Goal: Task Accomplishment & Management: Use online tool/utility

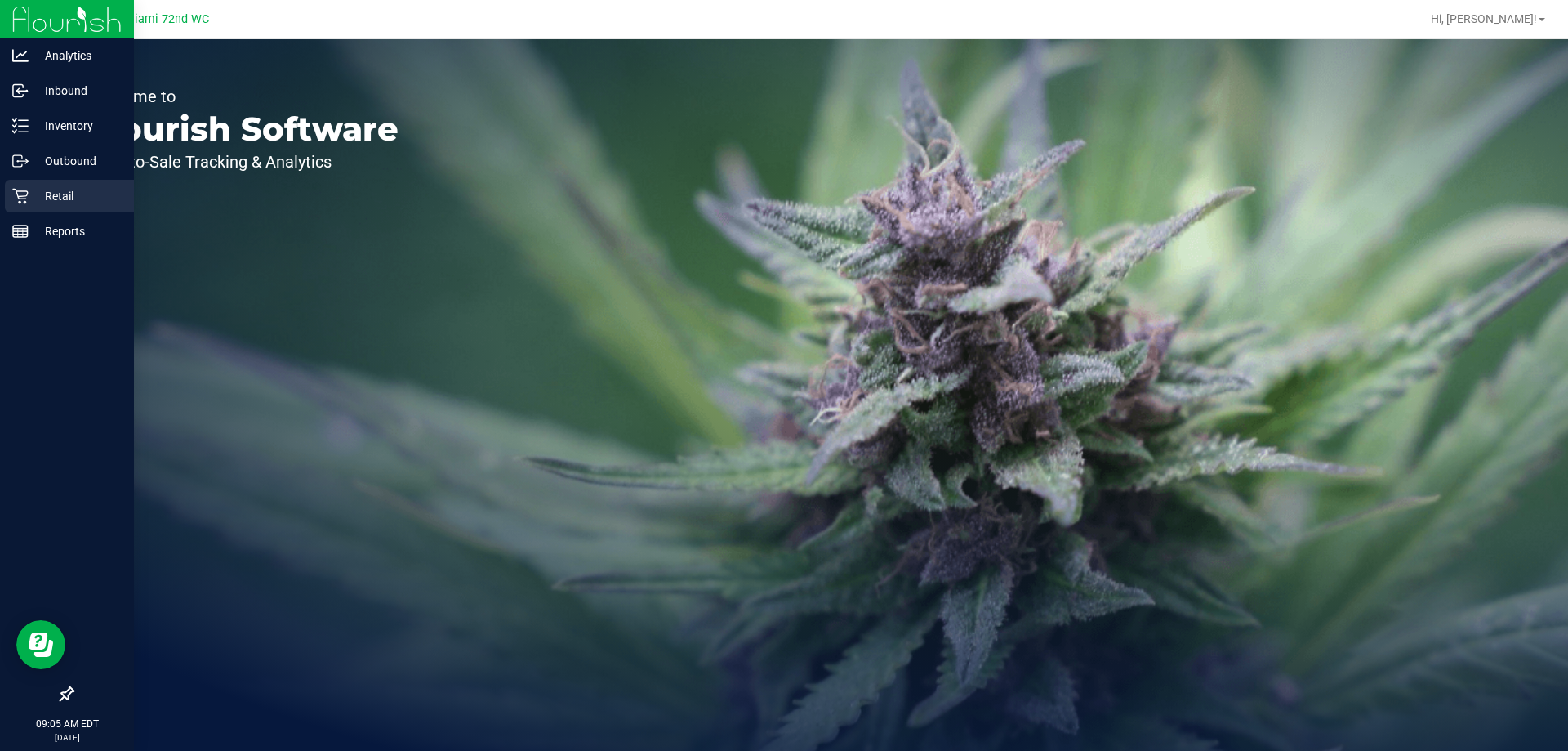
click at [33, 195] on p "Retail" at bounding box center [78, 195] width 98 height 19
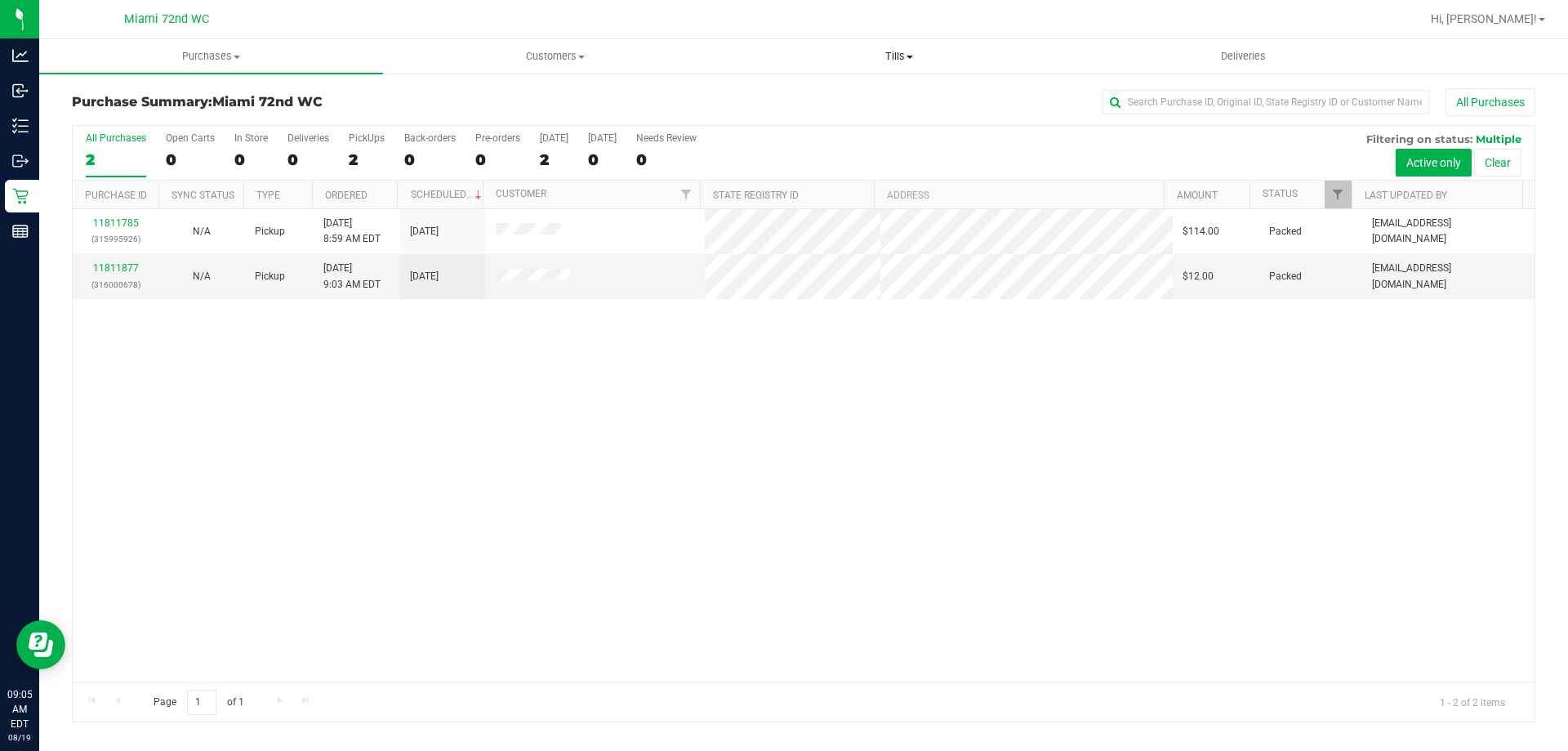
click at [896, 51] on span "Tills" at bounding box center [899, 56] width 342 height 14
click at [806, 99] on span "Manage tills" at bounding box center [782, 98] width 110 height 14
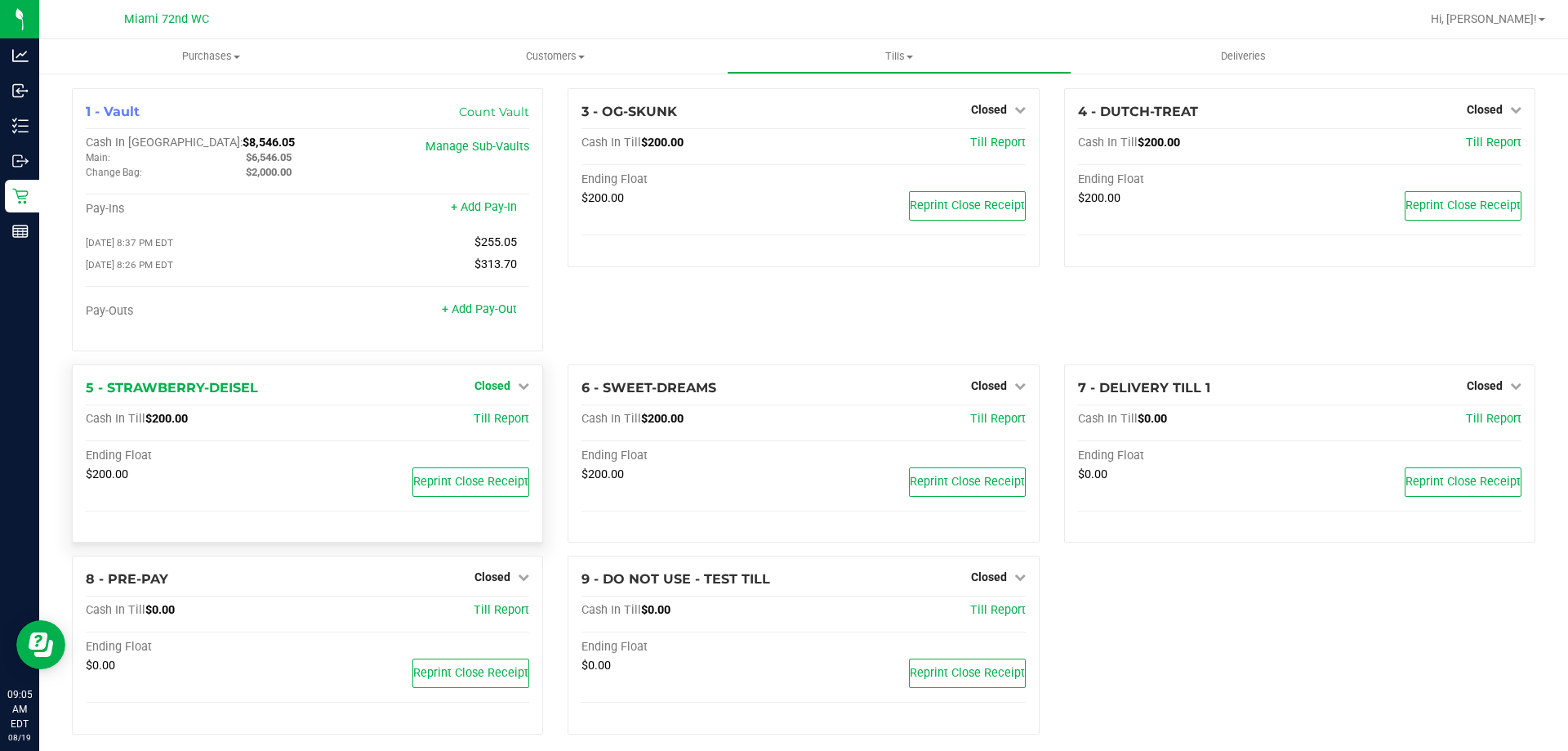
click at [489, 382] on span "Closed" at bounding box center [492, 385] width 36 height 13
click at [495, 425] on link "Open Till" at bounding box center [491, 419] width 43 height 13
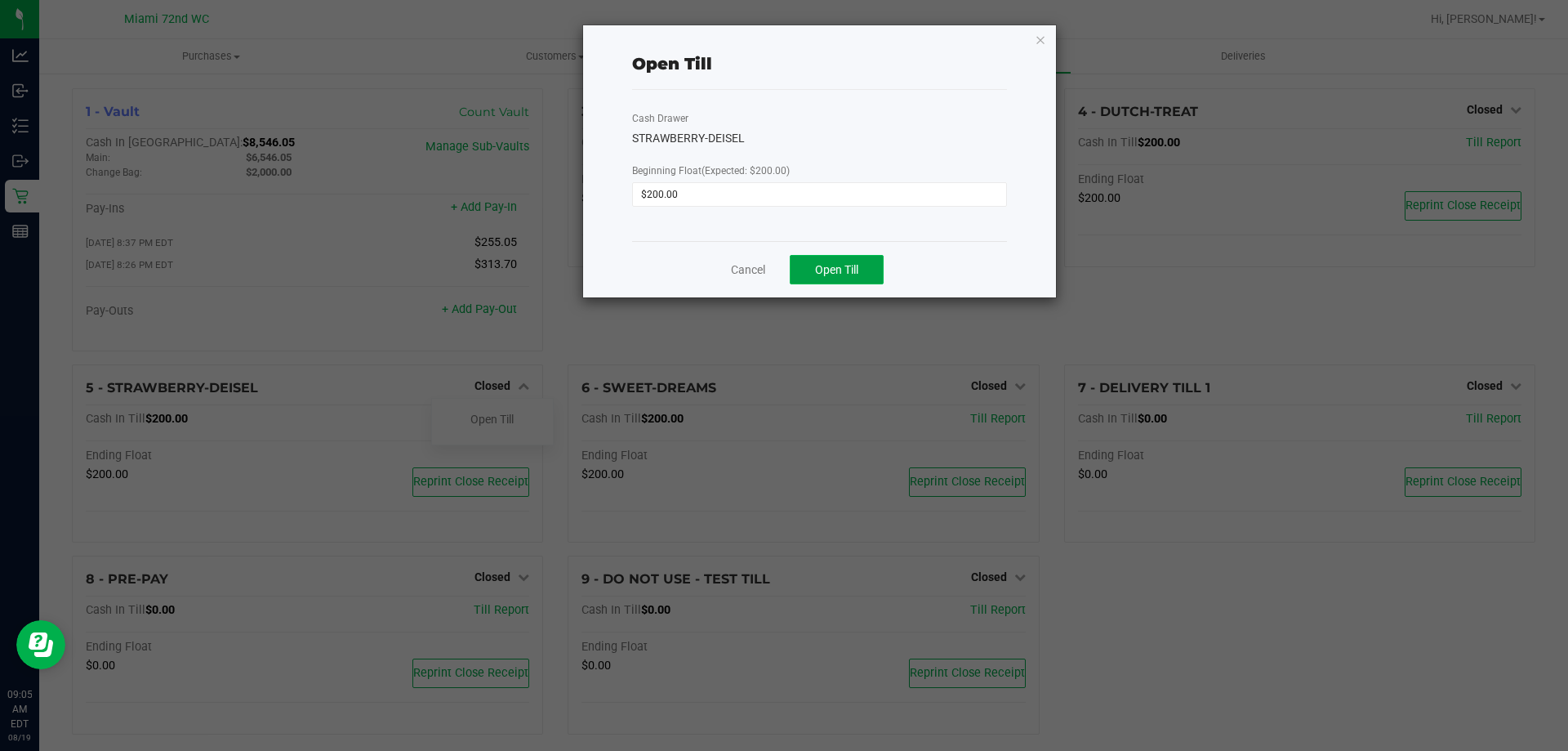
click at [871, 264] on button "Open Till" at bounding box center [836, 269] width 94 height 30
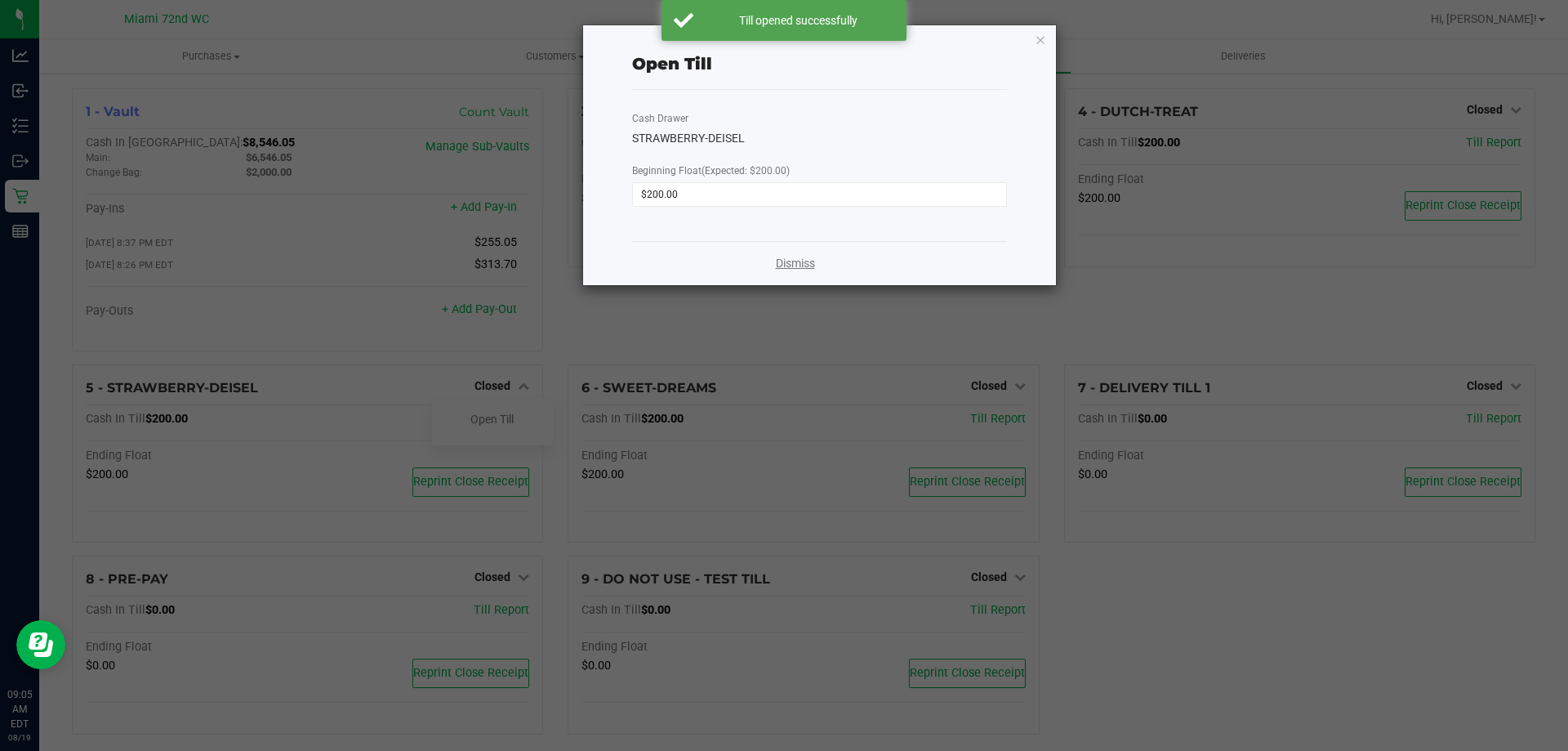
click at [789, 261] on link "Dismiss" at bounding box center [795, 263] width 39 height 17
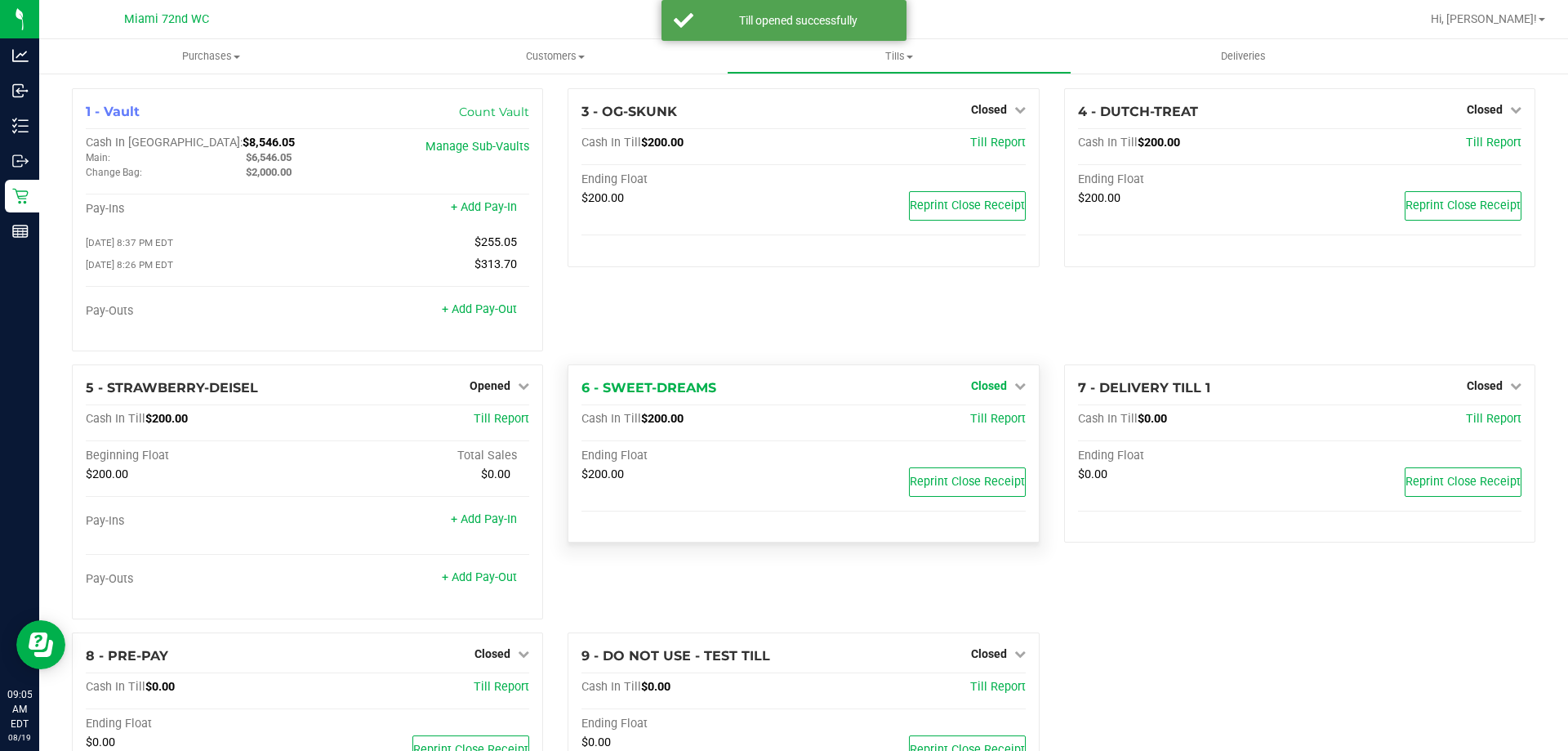
click at [997, 389] on span "Closed" at bounding box center [989, 385] width 36 height 13
click at [990, 422] on link "Open Till" at bounding box center [988, 419] width 43 height 13
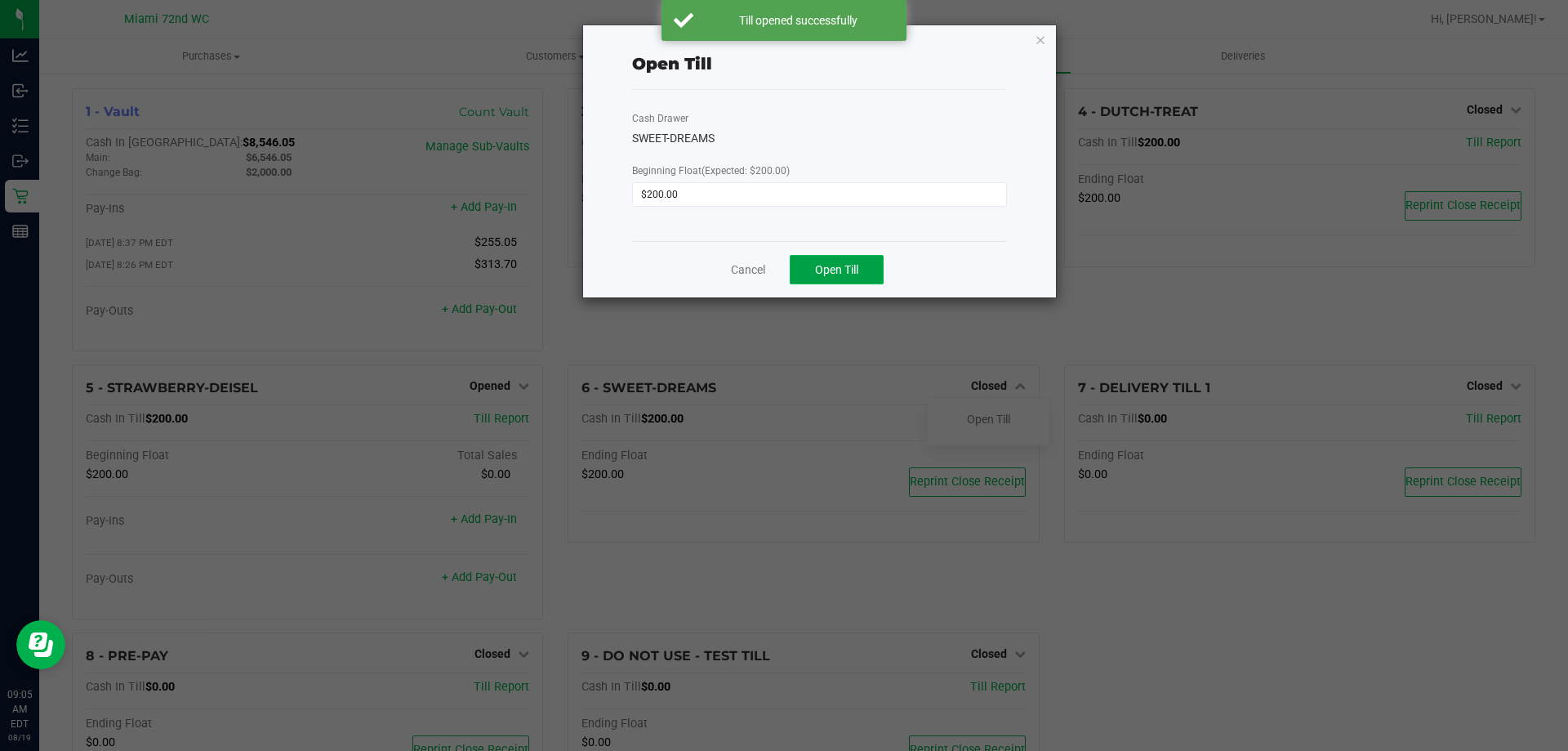
click at [863, 275] on button "Open Till" at bounding box center [836, 269] width 94 height 30
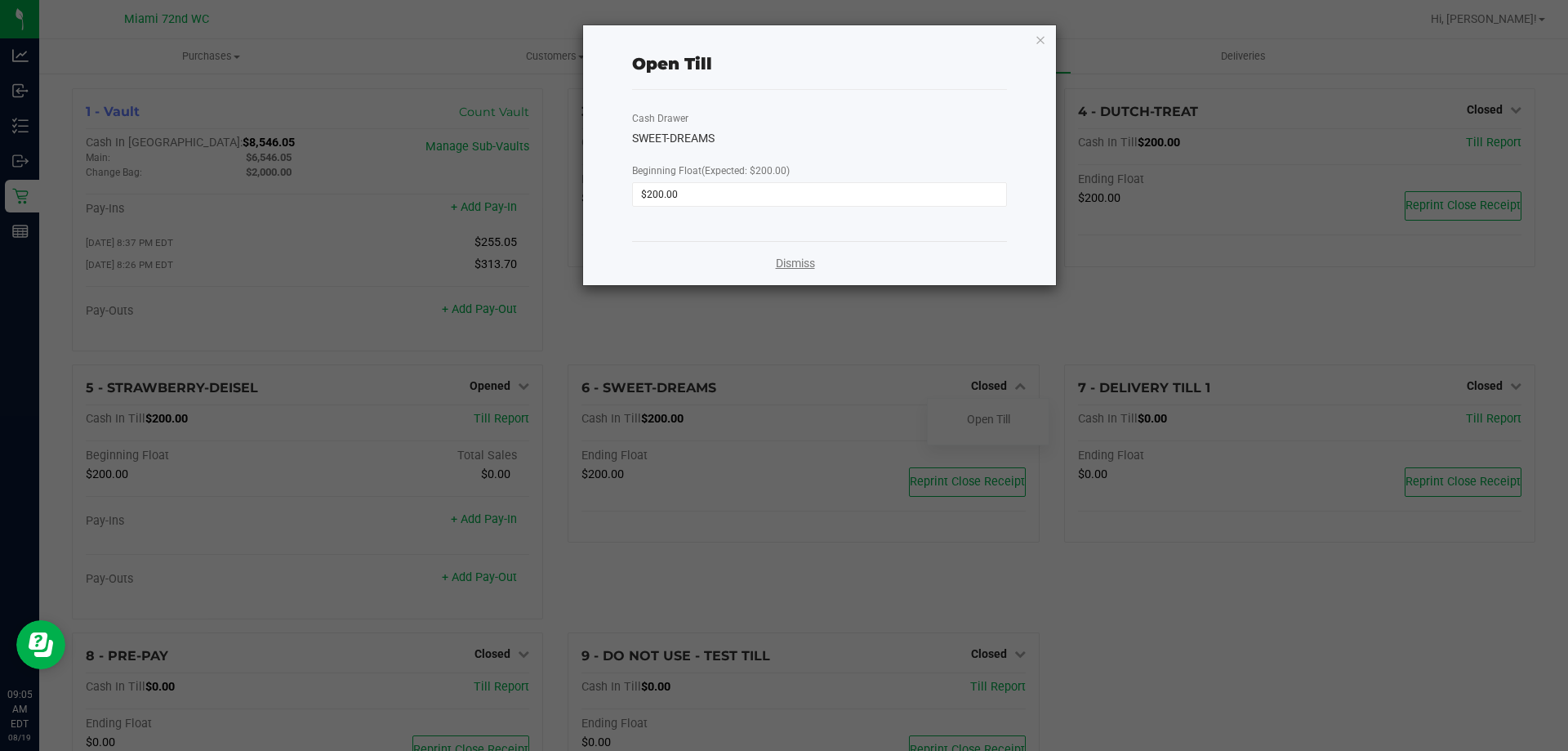
click at [800, 266] on link "Dismiss" at bounding box center [795, 263] width 39 height 17
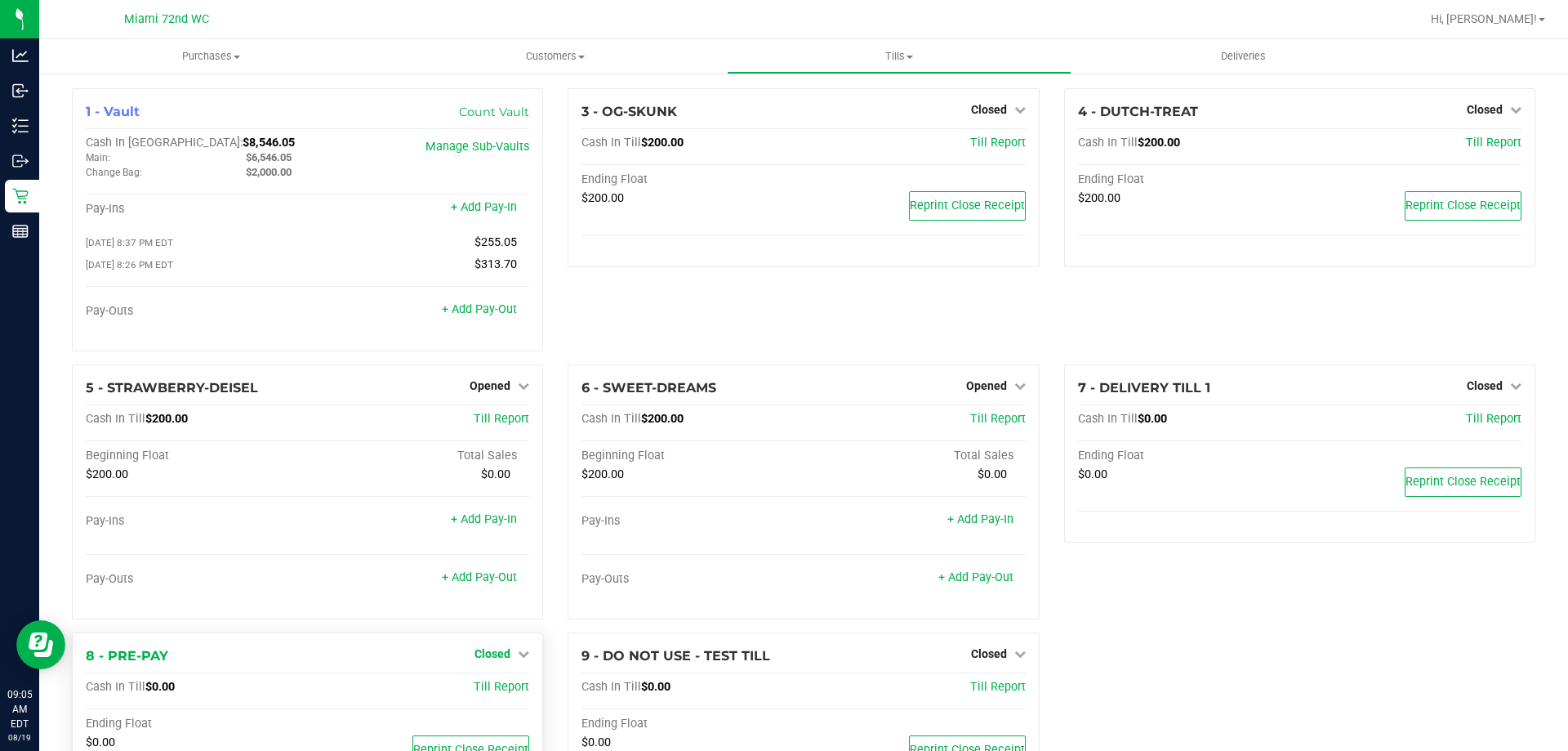
click at [517, 655] on icon at bounding box center [523, 654] width 12 height 12
click at [496, 690] on link "Open Till" at bounding box center [491, 687] width 43 height 13
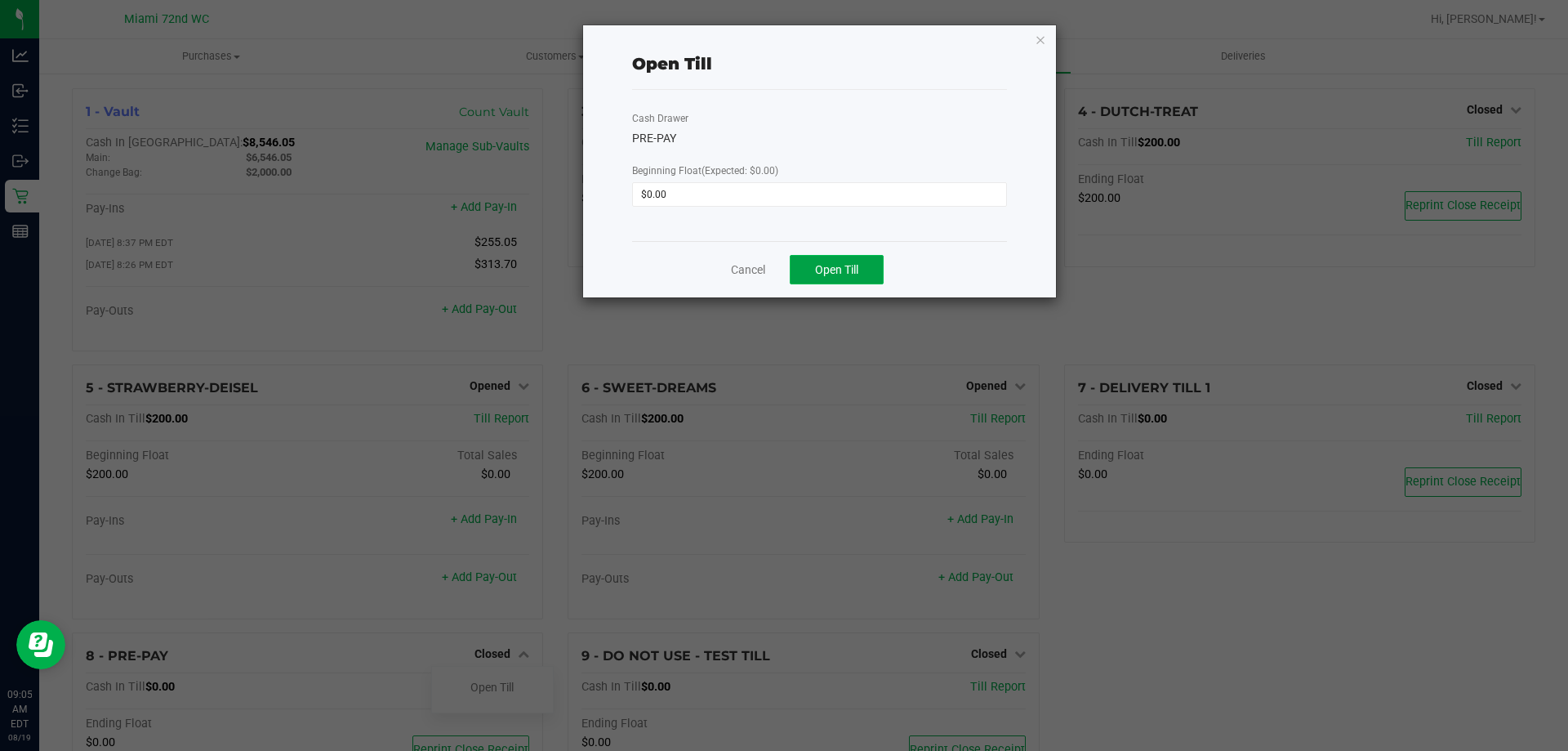
click at [827, 276] on span "Open Till" at bounding box center [836, 269] width 43 height 13
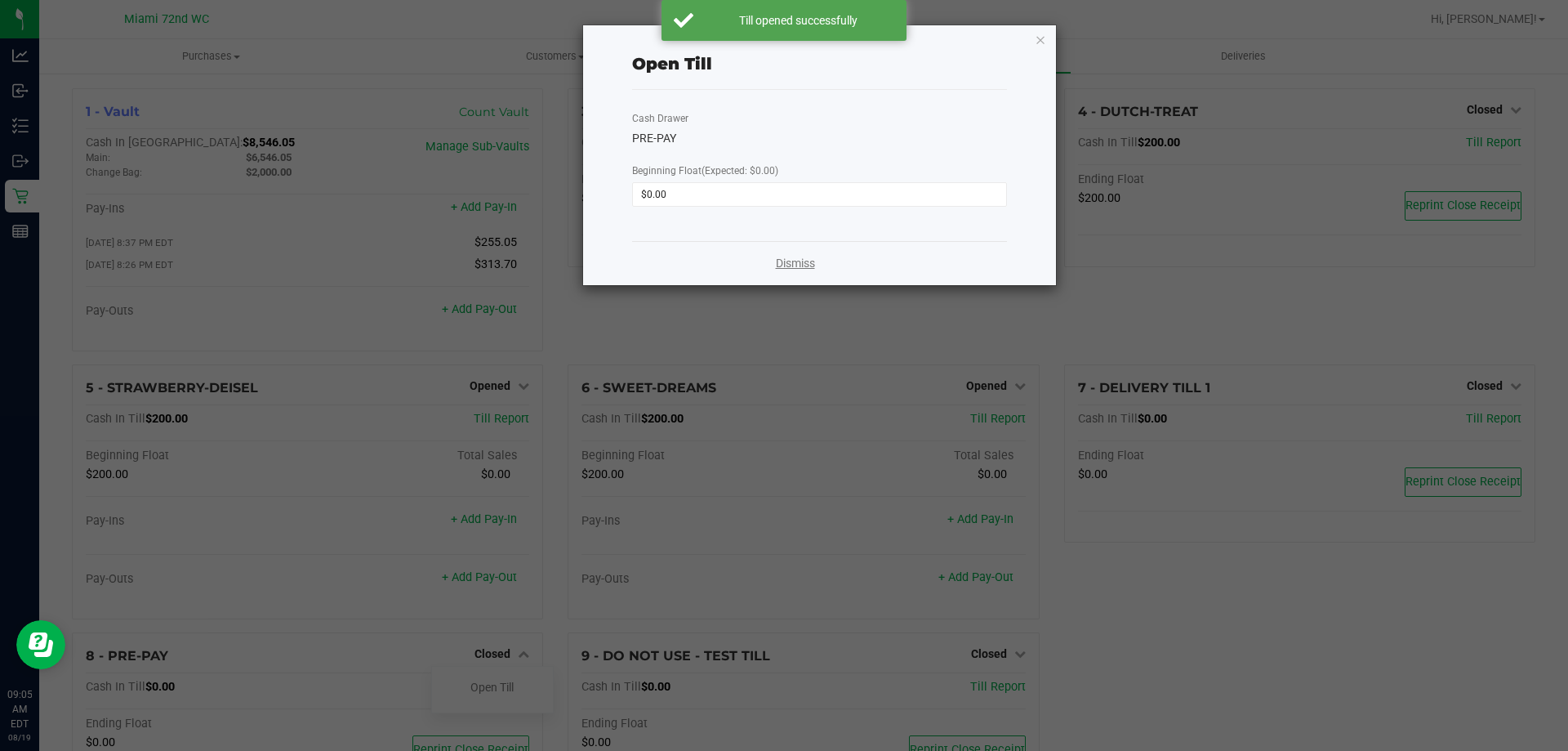
click at [794, 256] on link "Dismiss" at bounding box center [795, 263] width 39 height 17
